Goal: Check status: Check status

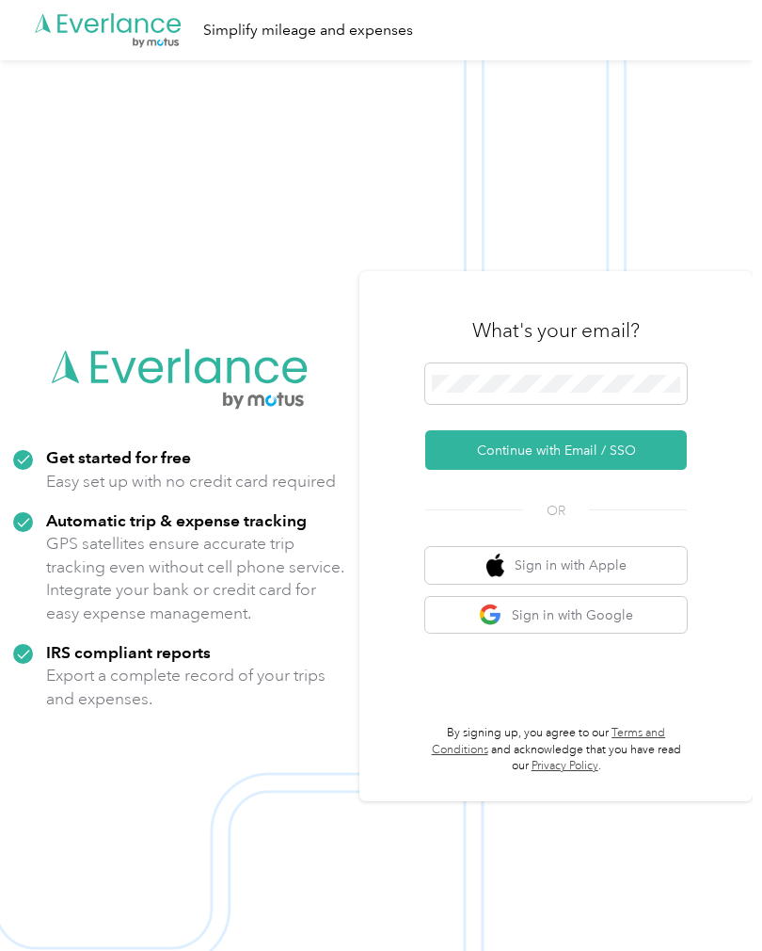
click at [634, 470] on button "Continue with Email / SSO" at bounding box center [556, 450] width 262 height 40
click at [632, 470] on button "Continue with Email / SSO" at bounding box center [556, 450] width 262 height 40
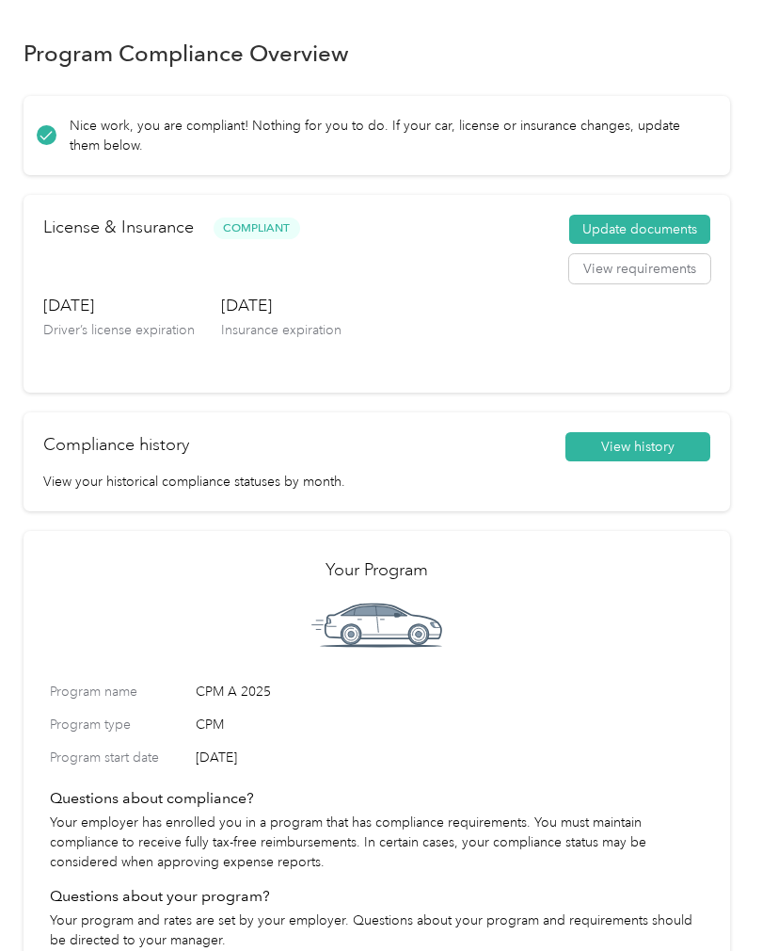
click at [668, 444] on button "View history" at bounding box center [638, 447] width 145 height 30
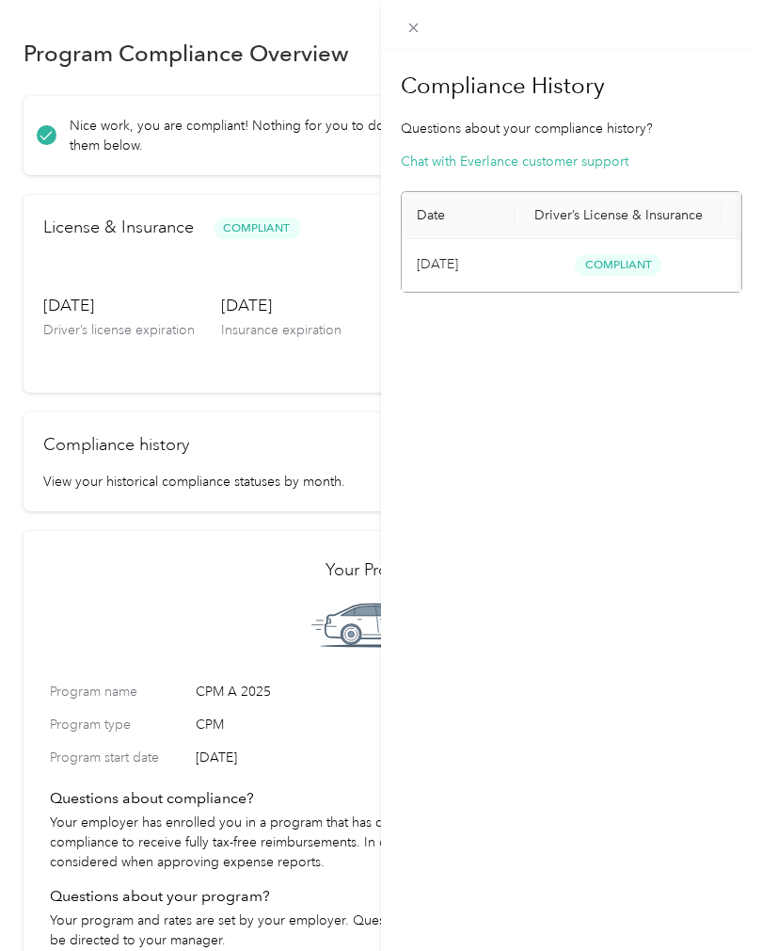
click at [625, 665] on div "Compliance History Questions about your compliance history? Chat with Everlance…" at bounding box center [571, 525] width 381 height 951
click at [636, 645] on div "Compliance History Questions about your compliance history? Chat with Everlance…" at bounding box center [571, 525] width 381 height 951
click at [230, 578] on div "Compliance History Questions about your compliance history? Chat with Everlance…" at bounding box center [381, 475] width 762 height 951
